Goal: Task Accomplishment & Management: Use online tool/utility

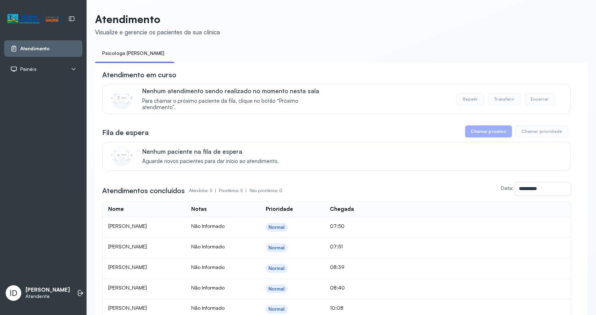
scroll to position [77, 0]
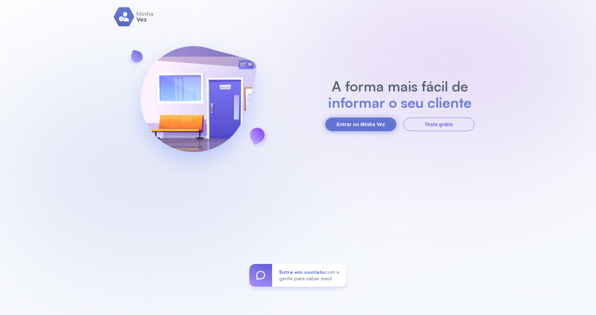
click at [383, 131] on button "Entrar no Minha Vez" at bounding box center [360, 124] width 71 height 13
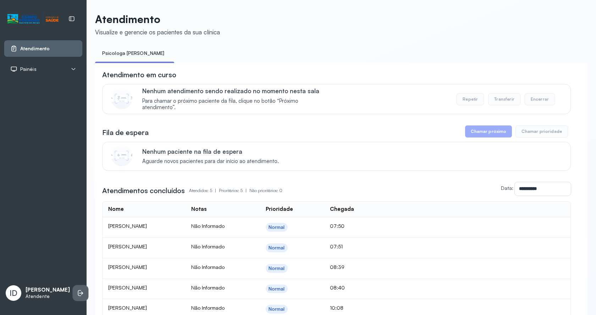
click at [73, 293] on li at bounding box center [81, 293] width 16 height 16
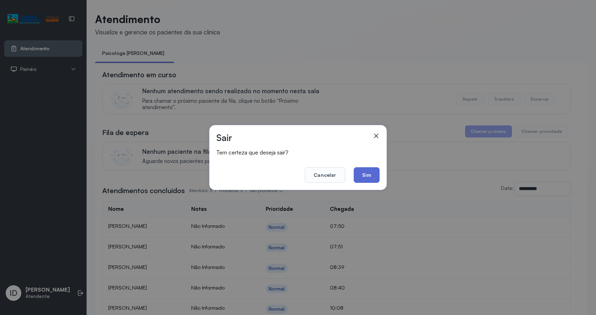
click at [378, 170] on button "Sim" at bounding box center [366, 175] width 26 height 16
